Goal: Task Accomplishment & Management: Use online tool/utility

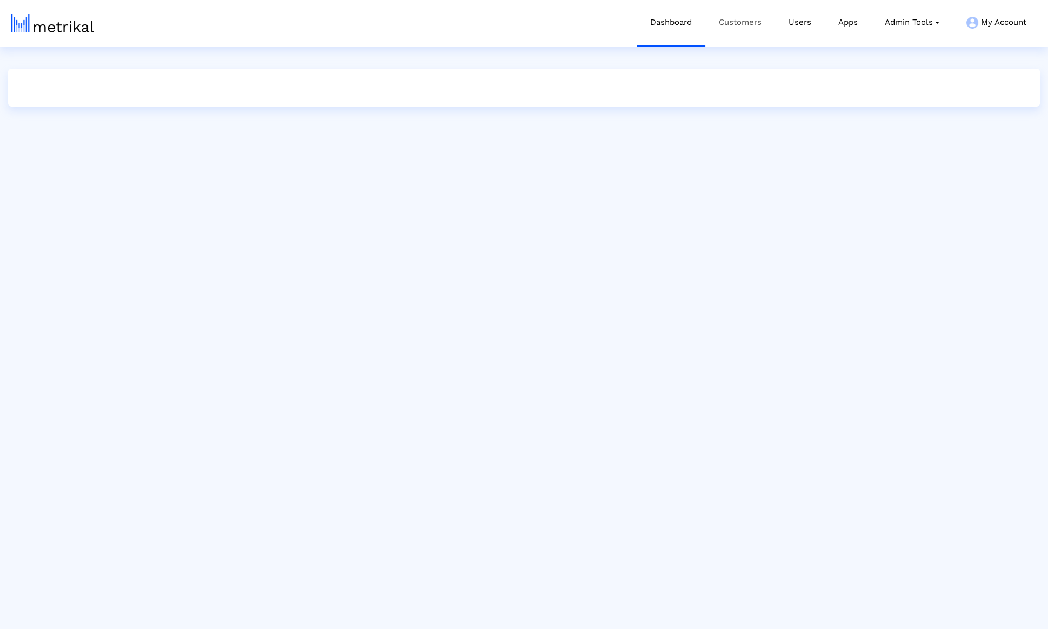
click at [742, 39] on link "Customers" at bounding box center [740, 22] width 70 height 45
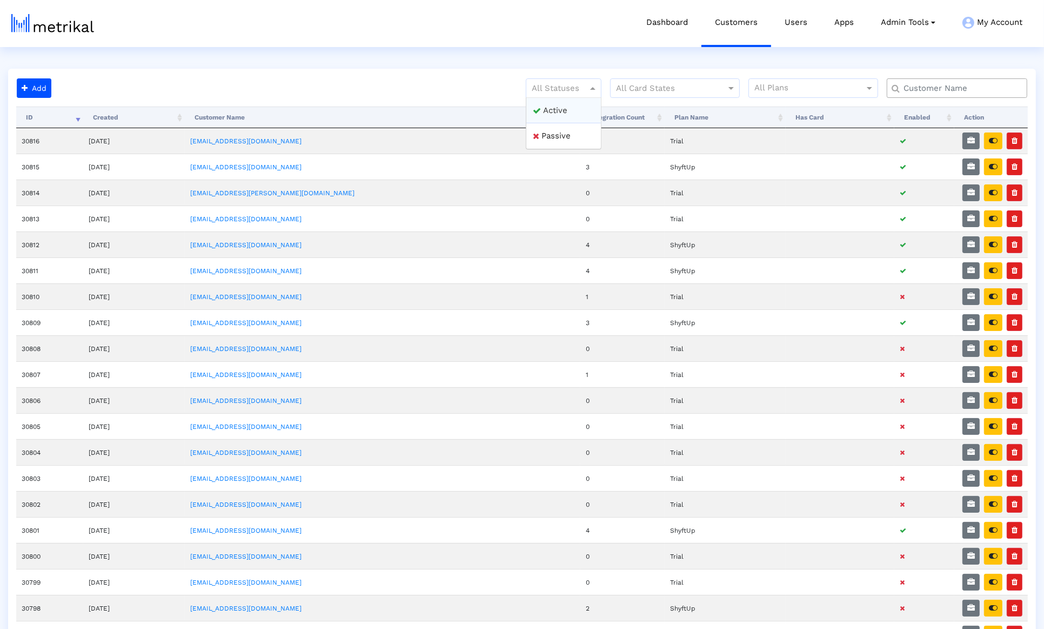
click at [588, 88] on span at bounding box center [594, 88] width 14 height 13
click at [586, 94] on div "All Statuses" at bounding box center [564, 87] width 76 height 19
click at [586, 80] on div "All Statuses" at bounding box center [564, 87] width 76 height 19
click at [586, 88] on div at bounding box center [563, 88] width 75 height 13
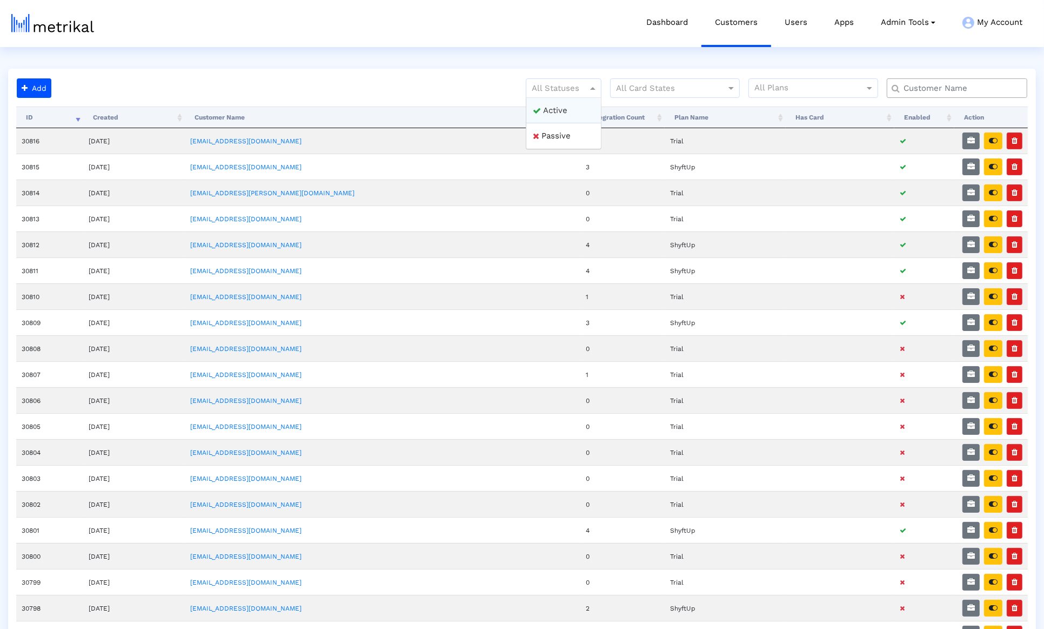
click at [582, 99] on div "Active" at bounding box center [563, 111] width 75 height 26
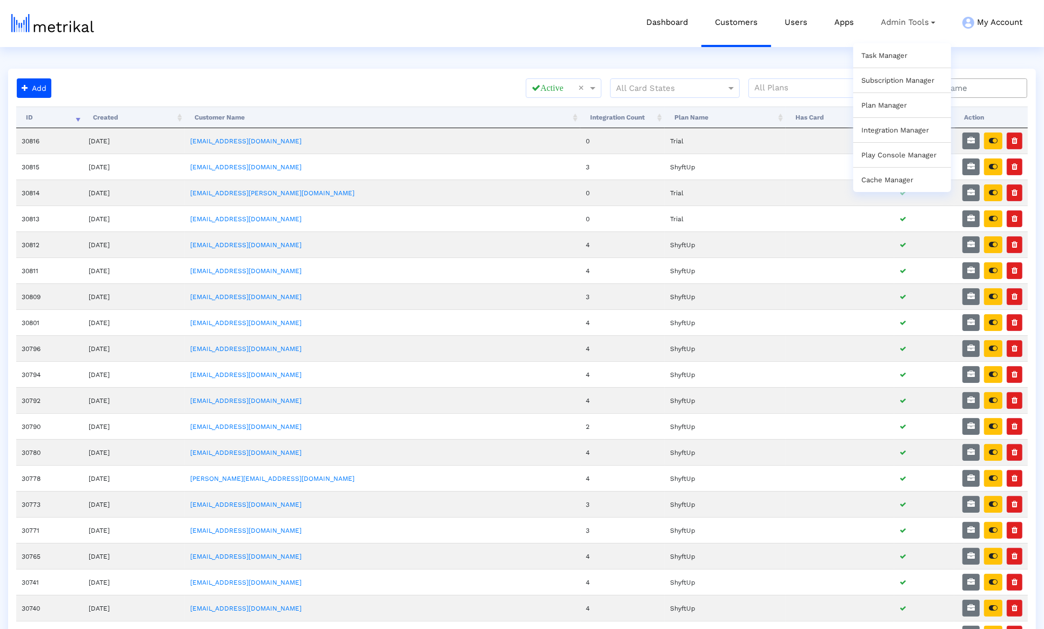
click at [881, 64] on div "Task Manager" at bounding box center [902, 55] width 98 height 24
click at [882, 64] on div "Task Manager" at bounding box center [902, 55] width 98 height 24
click at [882, 63] on div "Task Manager" at bounding box center [902, 55] width 98 height 24
click at [882, 62] on div "Task Manager" at bounding box center [902, 55] width 98 height 24
click at [873, 54] on link "Task Manager" at bounding box center [885, 55] width 46 height 8
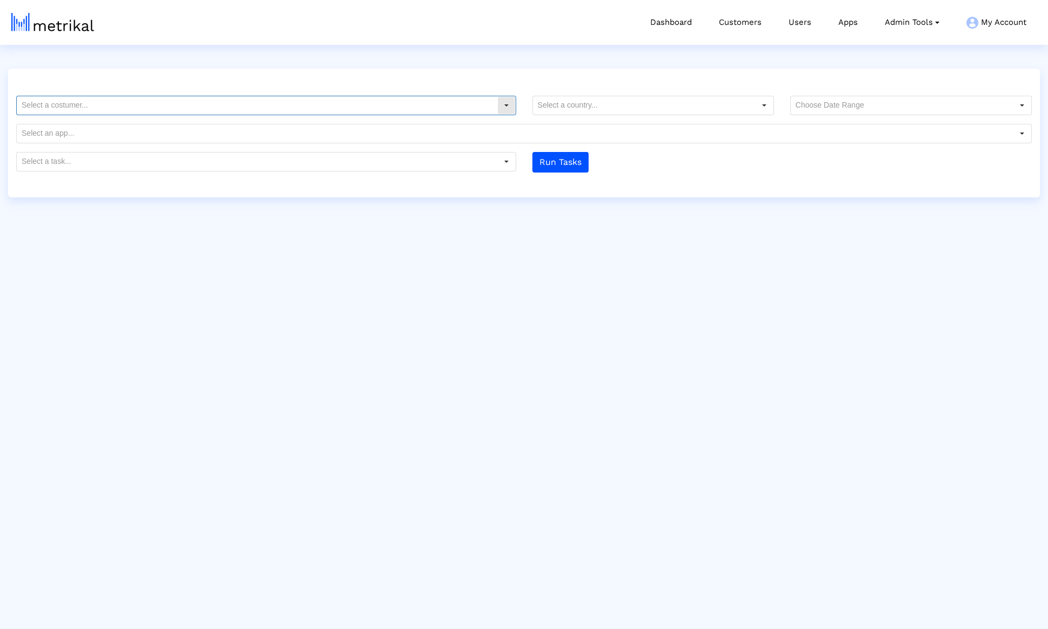
click at [421, 103] on input "text" at bounding box center [257, 105] width 480 height 18
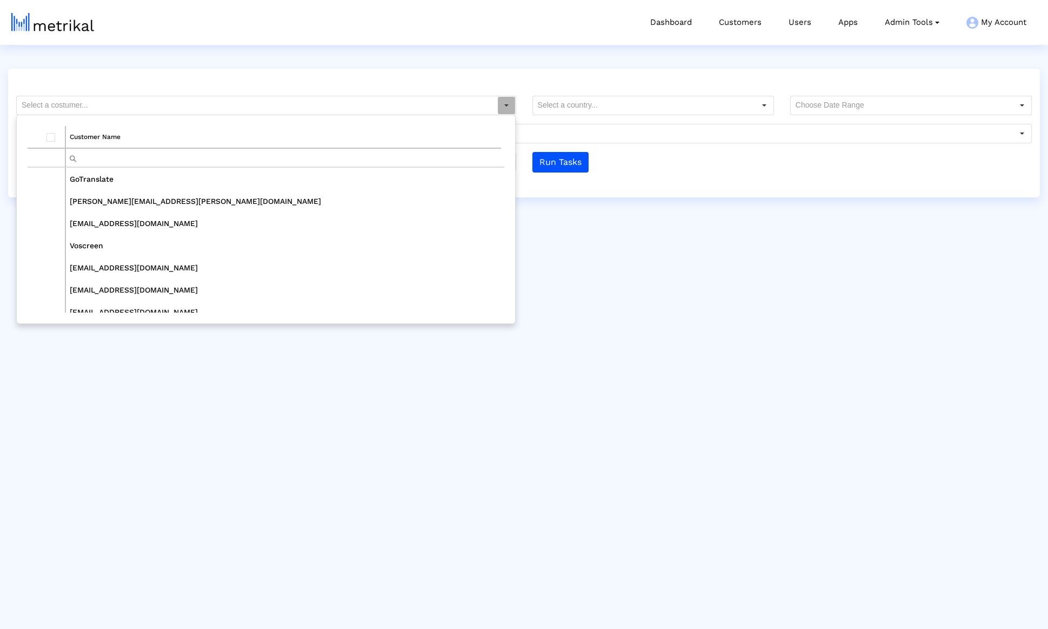
click at [328, 155] on input "Filter cell" at bounding box center [283, 158] width 435 height 18
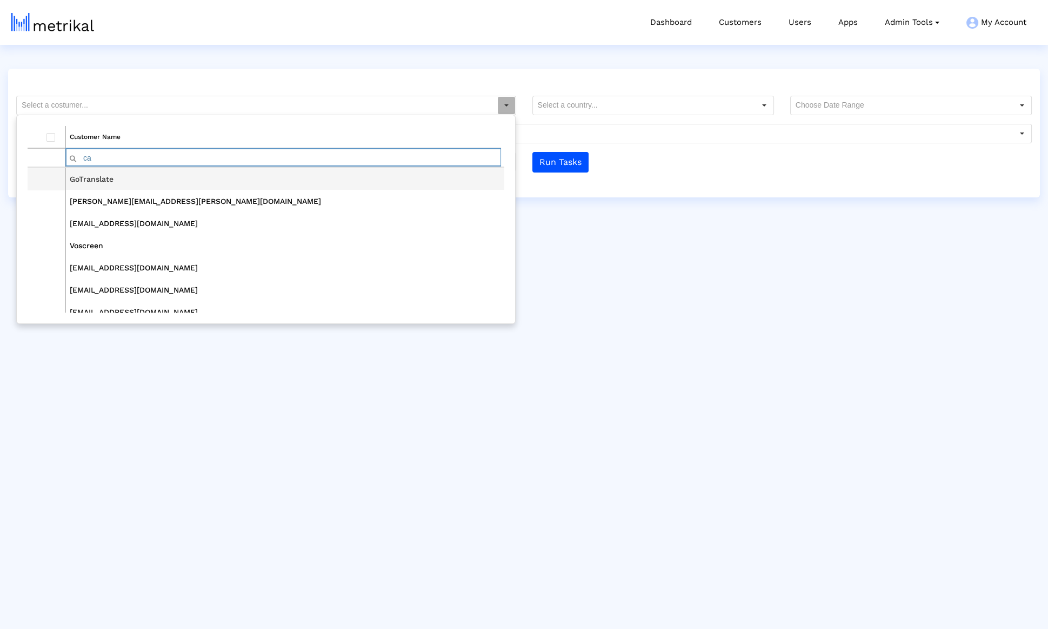
type input "ca"
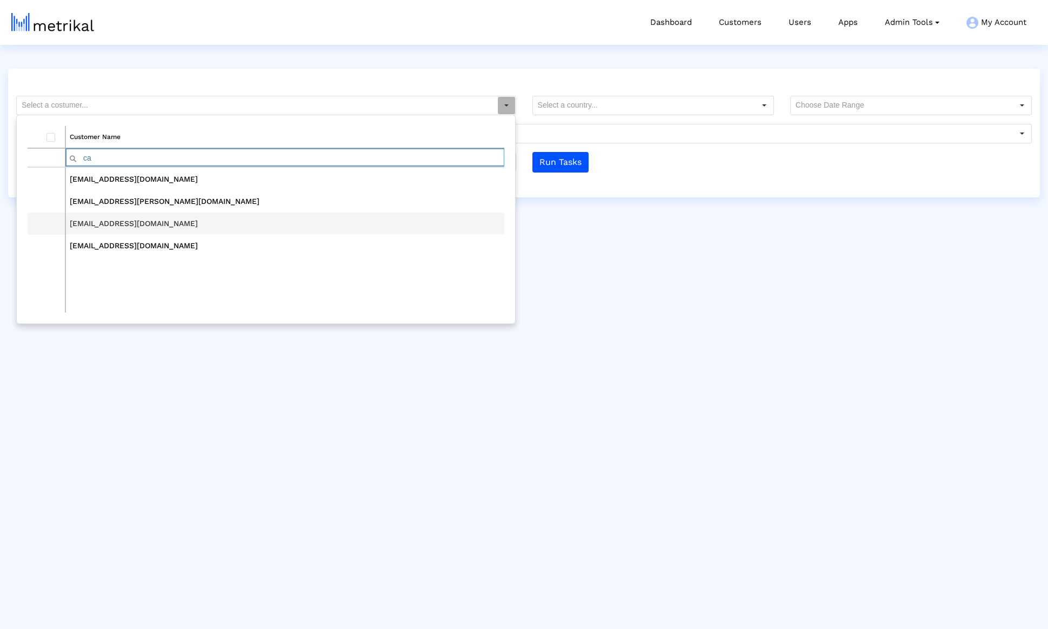
click at [243, 216] on td "[EMAIL_ADDRESS][DOMAIN_NAME]" at bounding box center [284, 223] width 439 height 22
type input "[EMAIL_ADDRESS][DOMAIN_NAME]"
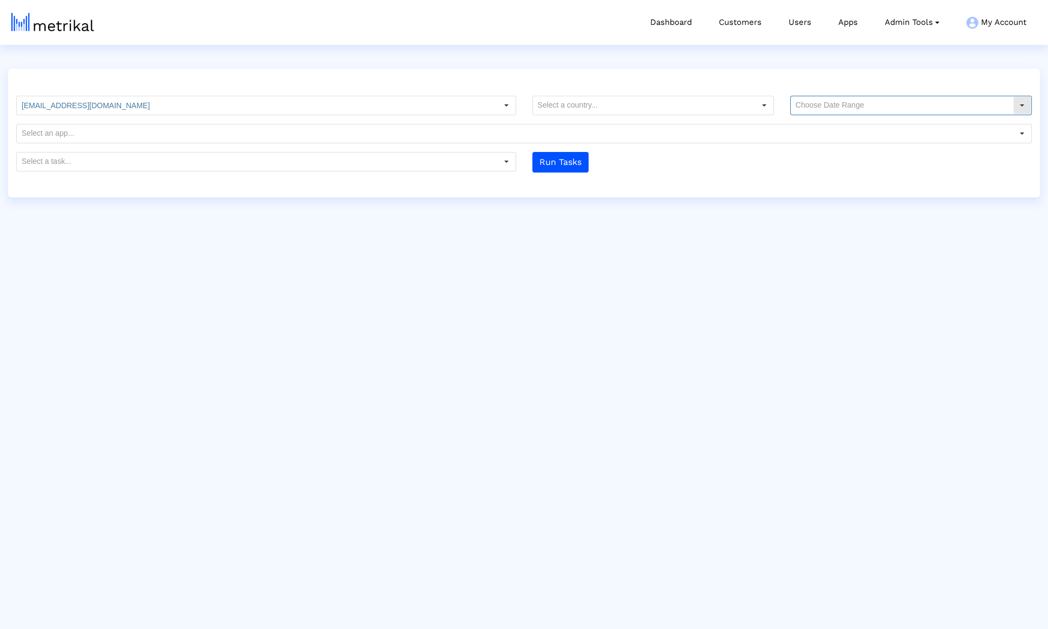
click at [811, 101] on input "text" at bounding box center [902, 105] width 222 height 18
click at [811, 143] on div "30 Days" at bounding box center [910, 142] width 239 height 18
type input "30 Days"
click at [471, 166] on input "text" at bounding box center [257, 161] width 480 height 18
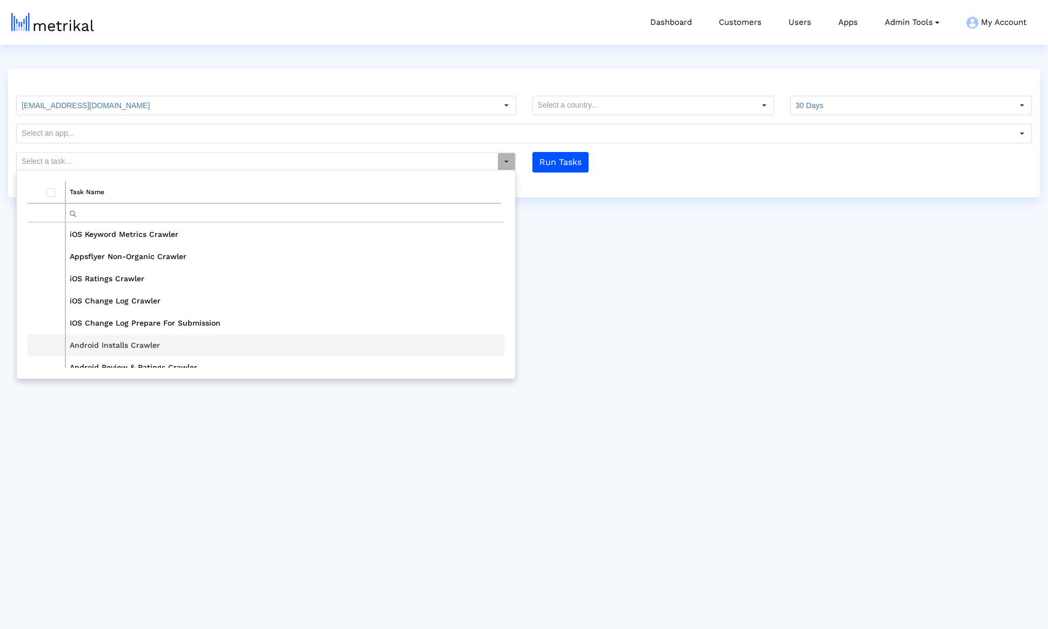
click at [210, 343] on td "Android Installs Crawler" at bounding box center [284, 345] width 439 height 22
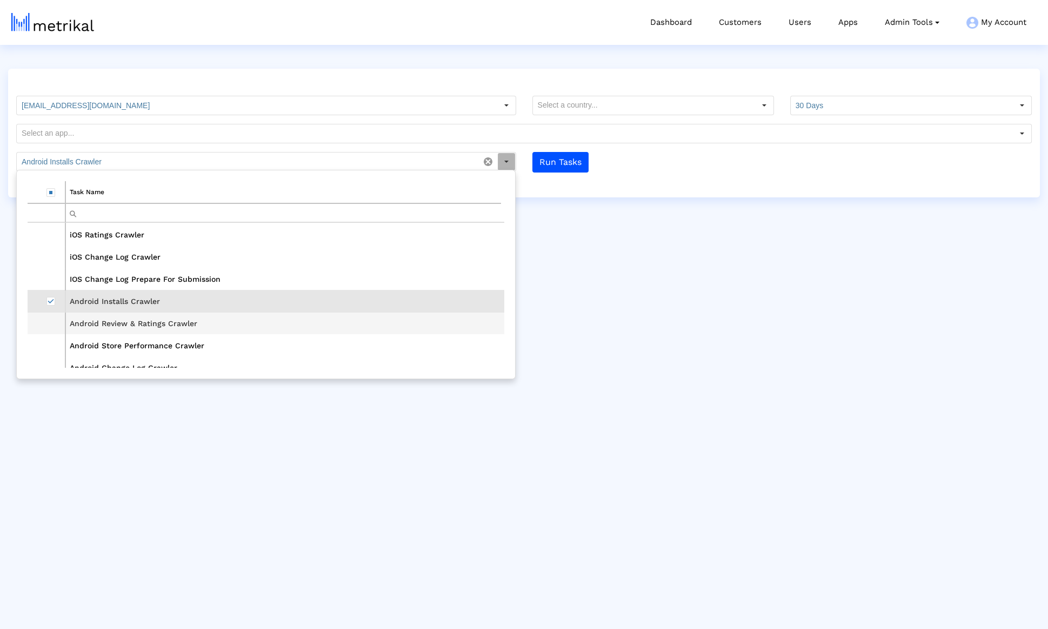
scroll to position [39, 0]
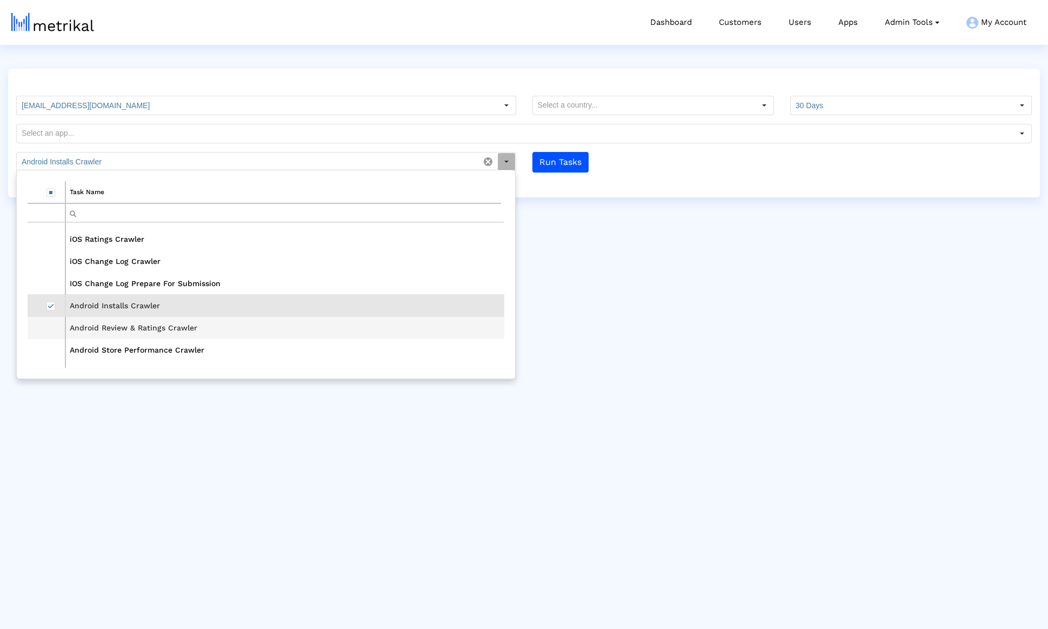
click at [149, 326] on td "Android Review & Ratings Crawler" at bounding box center [284, 328] width 439 height 22
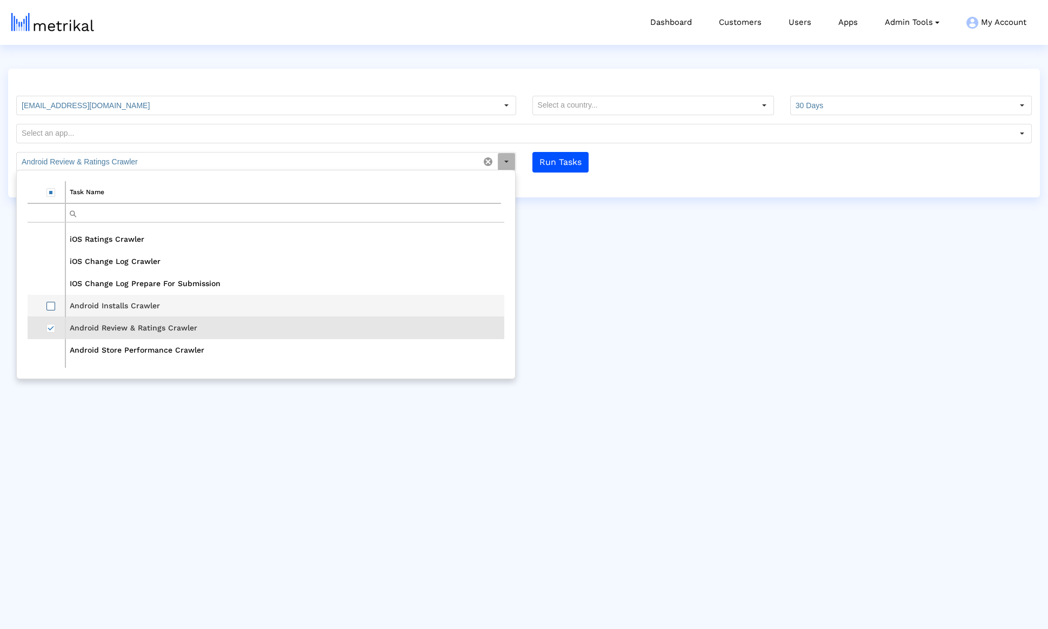
click at [50, 302] on span "Select row" at bounding box center [50, 306] width 9 height 9
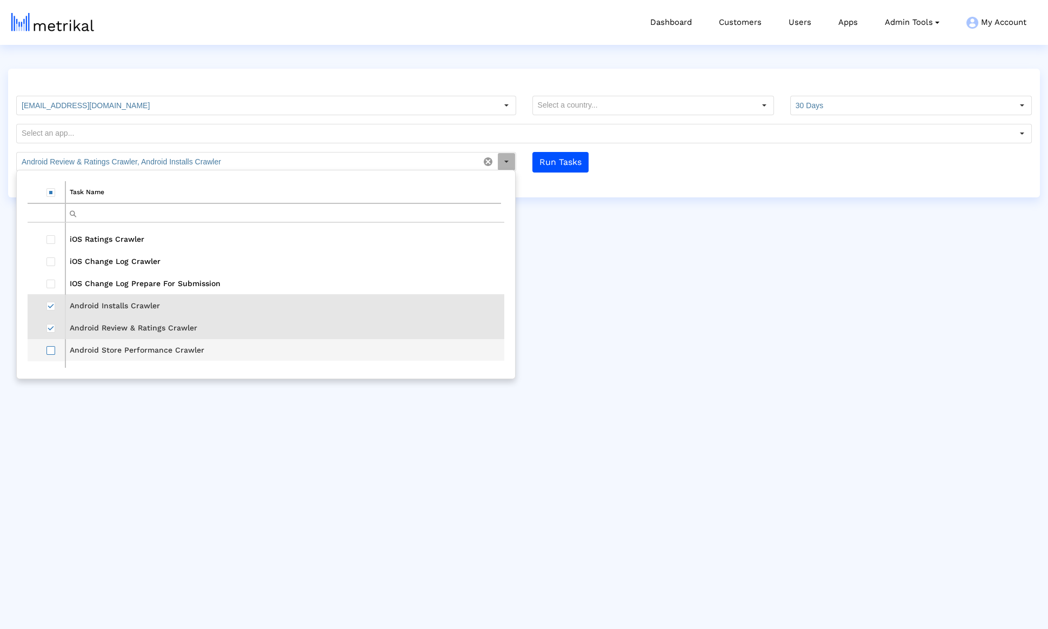
click at [51, 346] on span "Select row" at bounding box center [50, 350] width 9 height 9
type input "Android Review & Ratings Crawler, Android Installs Crawler, Android Store Perfo…"
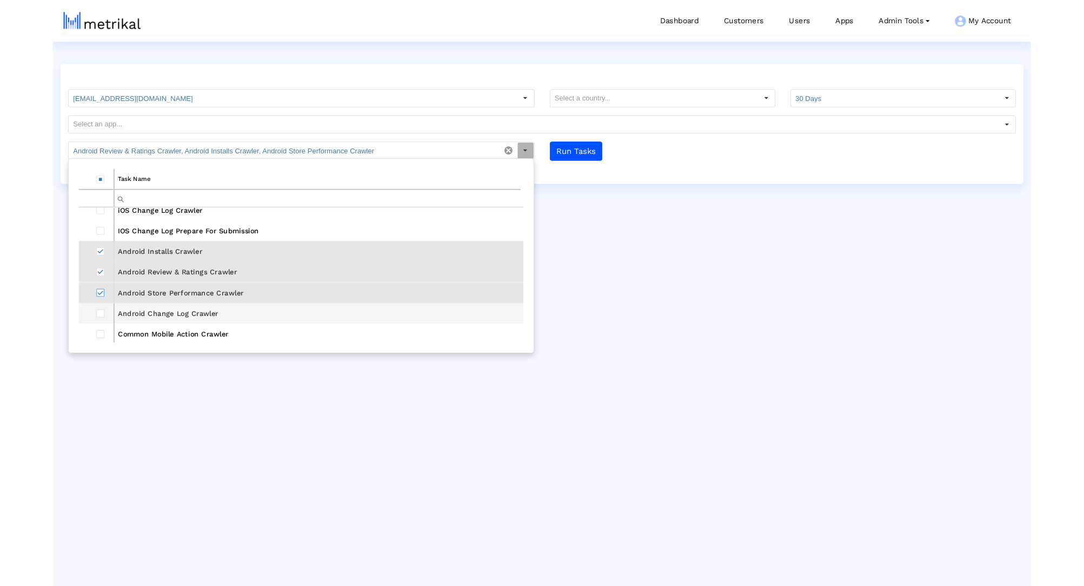
scroll to position [83, 0]
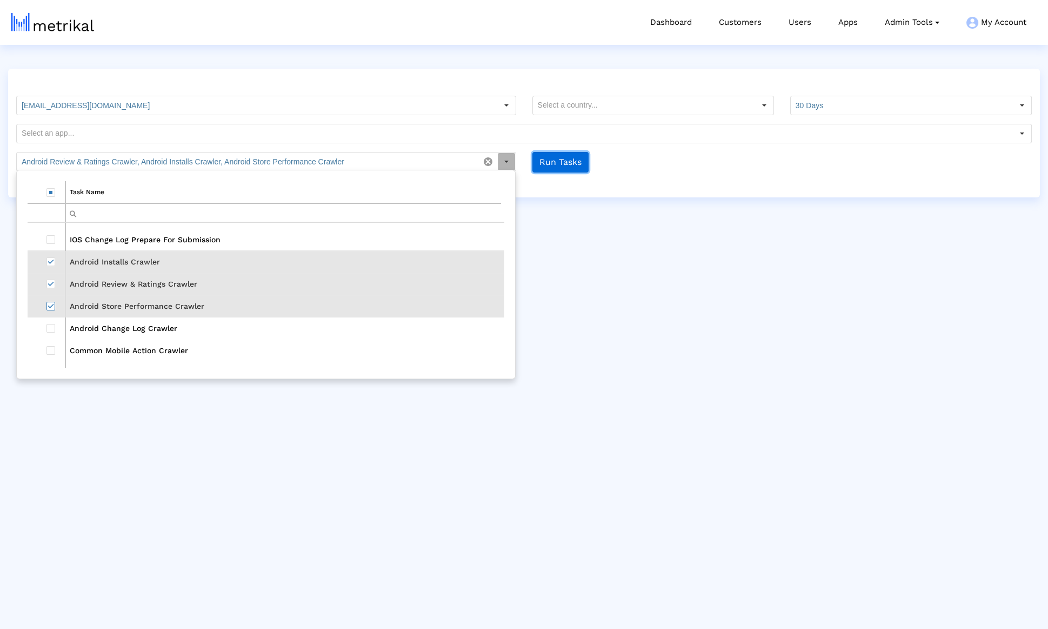
click at [563, 152] on button "Run Tasks" at bounding box center [560, 162] width 56 height 21
